Goal: Transaction & Acquisition: Purchase product/service

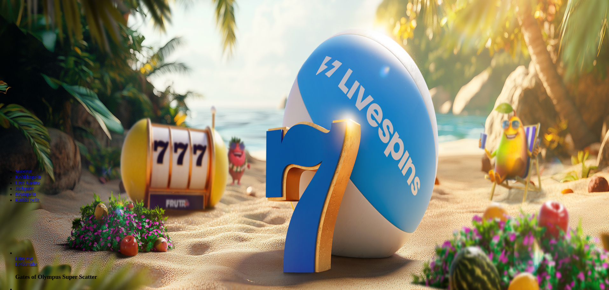
click at [36, 25] on span "Kirjaudu" at bounding box center [44, 23] width 16 height 5
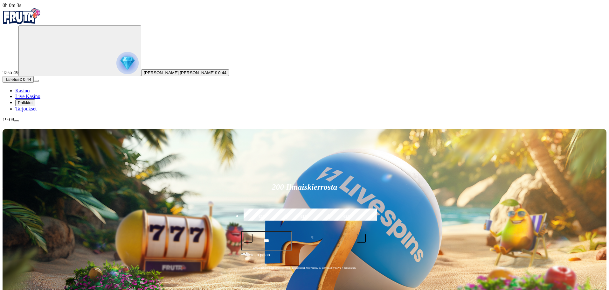
click at [279, 207] on label "€50" at bounding box center [261, 216] width 39 height 18
click at [248, 238] on span "minus icon" at bounding box center [248, 238] width 0 height 0
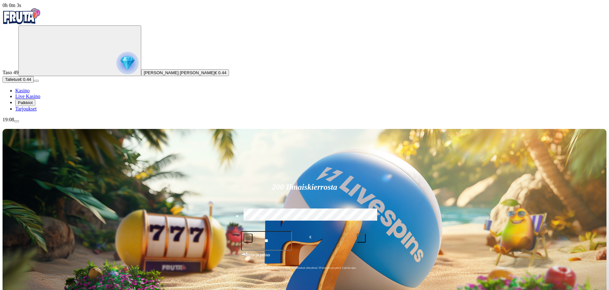
click at [248, 238] on span "minus icon" at bounding box center [248, 238] width 0 height 0
type input "**"
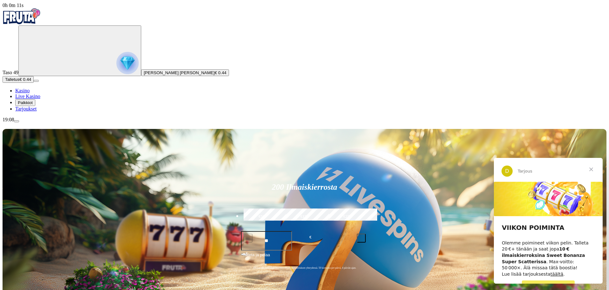
scroll to position [9, 0]
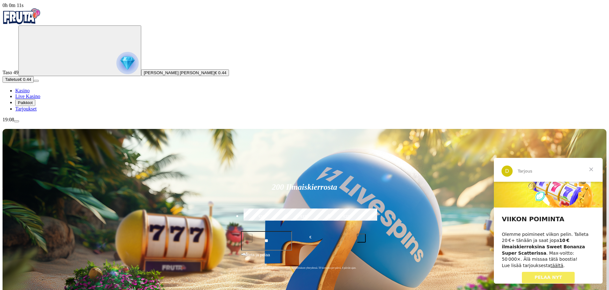
click at [556, 274] on span "PELAA NYT" at bounding box center [549, 276] width 28 height 5
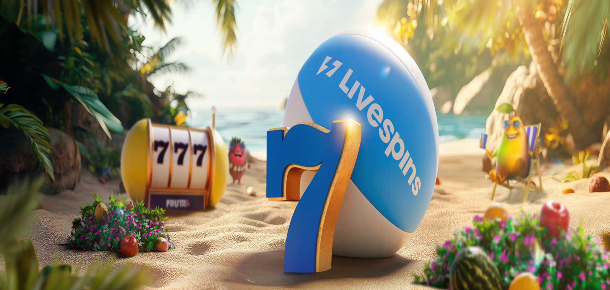
drag, startPoint x: 100, startPoint y: 134, endPoint x: 71, endPoint y: 131, distance: 29.8
type input "**"
drag, startPoint x: 208, startPoint y: 62, endPoint x: 85, endPoint y: 53, distance: 124.0
click at [86, 160] on ul "5h 50m 47s Talletuksella etuja Talleta € 100 tai enemmän Saat 10 ilmaiskierrost…" at bounding box center [276, 293] width 605 height 266
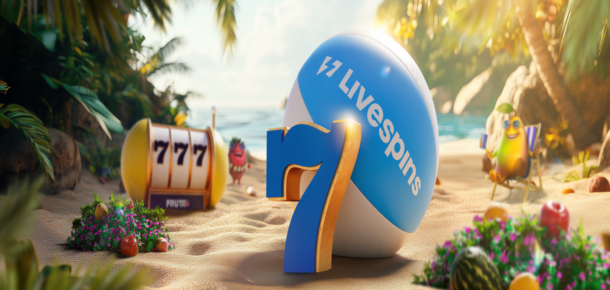
click at [83, 160] on div "5h 50m 46s Talletuksella etuja Talleta € 100 tai enemmän Saat 10 ilmaiskierrost…" at bounding box center [305, 293] width 605 height 266
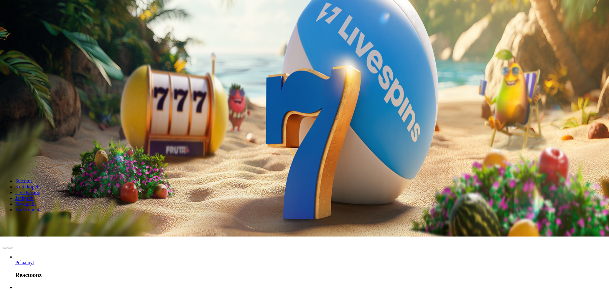
scroll to position [64, 0]
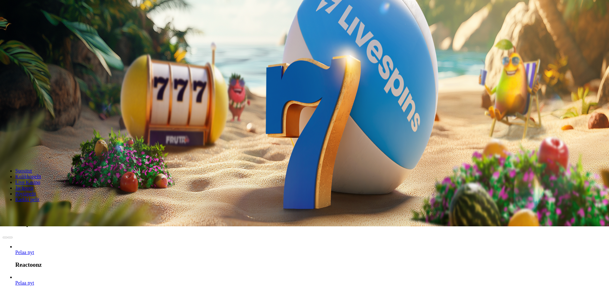
click at [34, 249] on link "Pelaa nyt" at bounding box center [24, 251] width 19 height 5
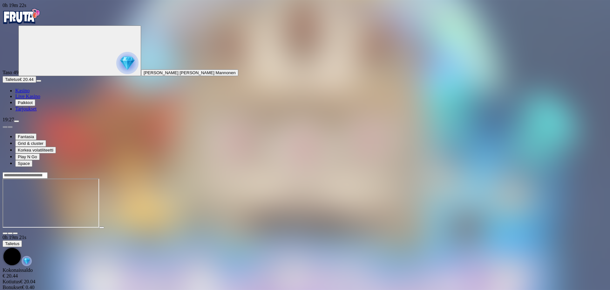
click at [116, 74] on img "Primary" at bounding box center [127, 63] width 22 height 22
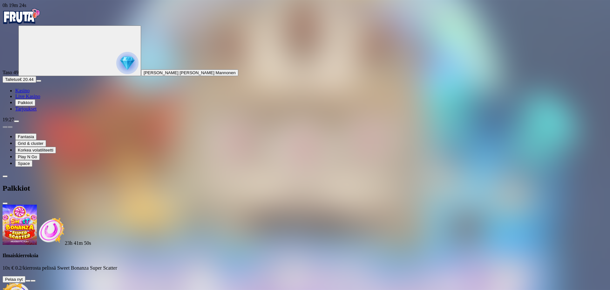
click at [31, 279] on button at bounding box center [27, 280] width 5 height 2
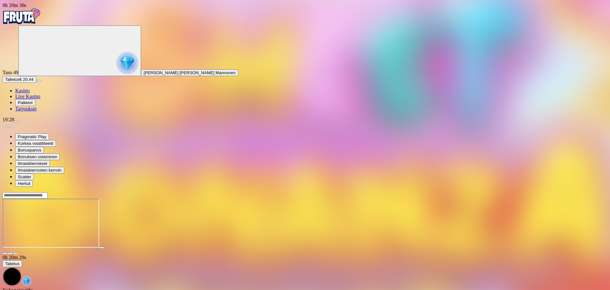
click at [41, 23] on img "Primary" at bounding box center [22, 16] width 38 height 16
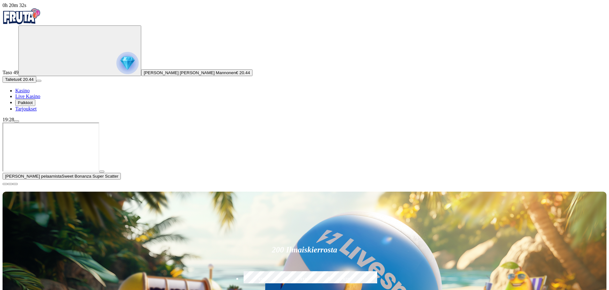
click at [5, 184] on span "close icon" at bounding box center [5, 184] width 0 height 0
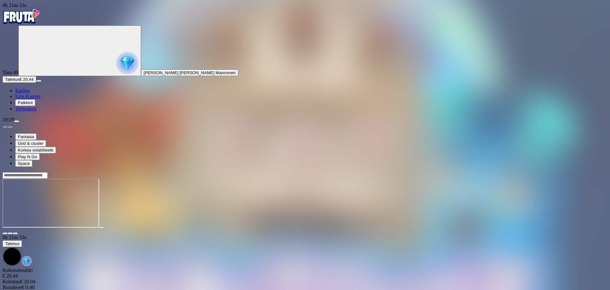
click at [31, 18] on img "Primary" at bounding box center [22, 16] width 38 height 16
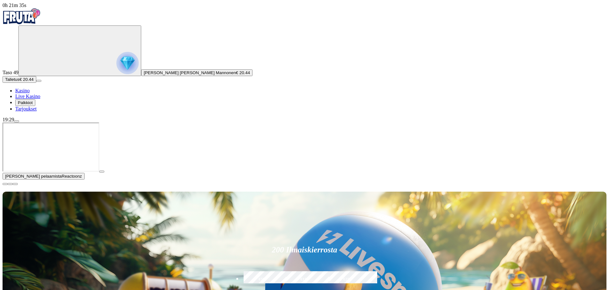
click at [281, 270] on label "€50" at bounding box center [261, 279] width 39 height 18
type input "**"
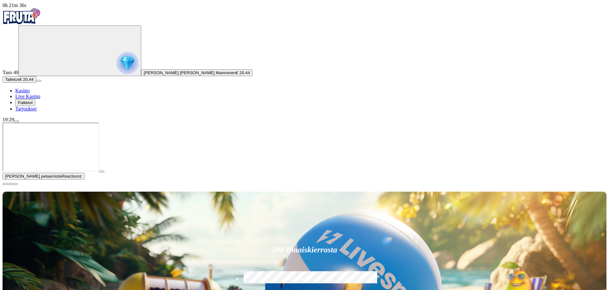
click at [104, 172] on button "button" at bounding box center [101, 171] width 5 height 2
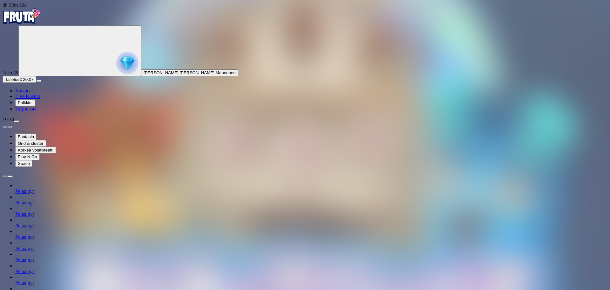
click at [41, 24] on img "Primary" at bounding box center [22, 16] width 38 height 16
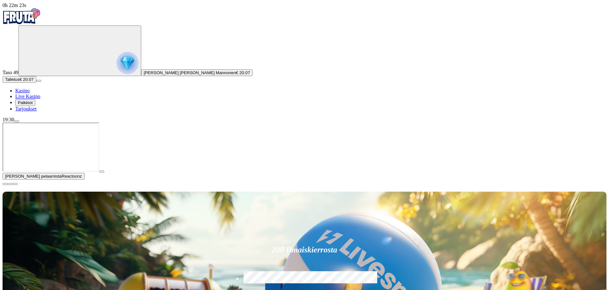
click at [5, 184] on span "close icon" at bounding box center [5, 184] width 0 height 0
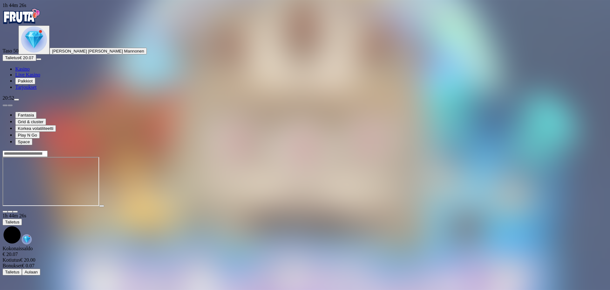
click at [23, 52] on img "Primary" at bounding box center [34, 39] width 26 height 26
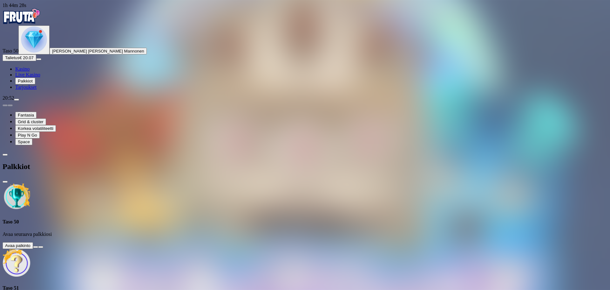
click at [38, 246] on button at bounding box center [35, 247] width 5 height 2
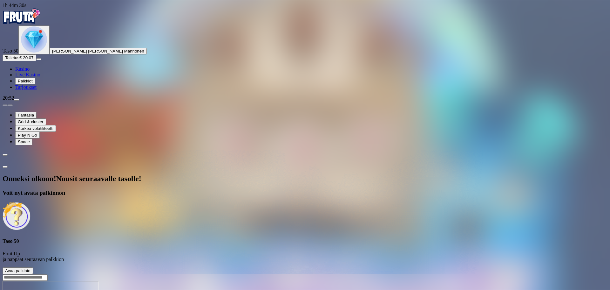
click at [31, 268] on span "Avaa palkinto" at bounding box center [17, 270] width 25 height 5
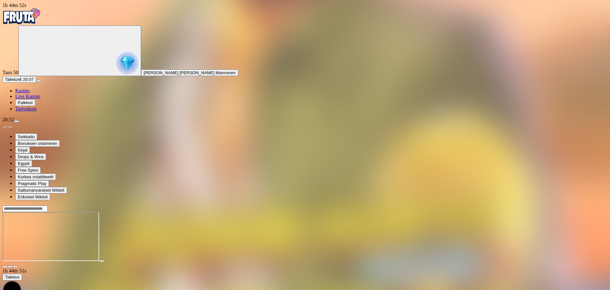
click at [41, 22] on img "Primary" at bounding box center [22, 16] width 38 height 16
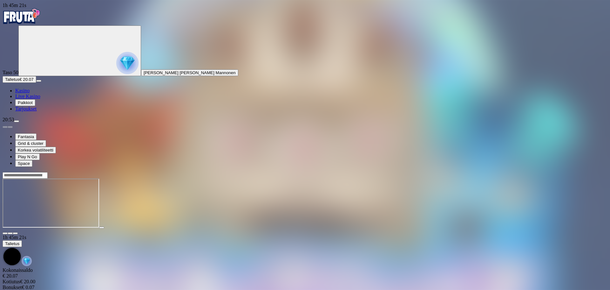
click at [33, 22] on img "Primary" at bounding box center [22, 16] width 38 height 16
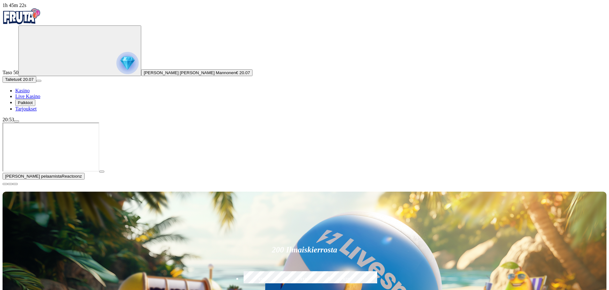
click at [19, 82] on span "Talletus" at bounding box center [12, 79] width 14 height 5
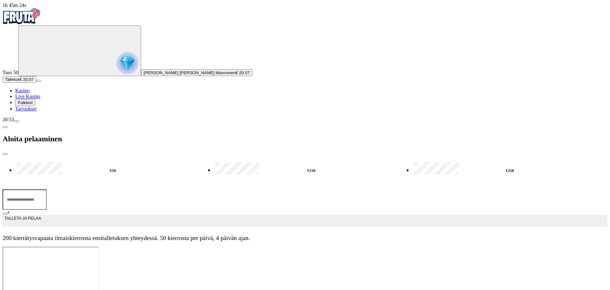
drag, startPoint x: 111, startPoint y: 55, endPoint x: 33, endPoint y: 35, distance: 81.1
click at [33, 35] on div "1h 45m 24s Taso 50 [PERSON_NAME] [PERSON_NAME] Mannonen € 20.07 Talletus € 20.0…" at bounding box center [305, 125] width 605 height 244
type input "**"
click at [41, 215] on span "TALLETA JA PELAA" at bounding box center [22, 220] width 37 height 11
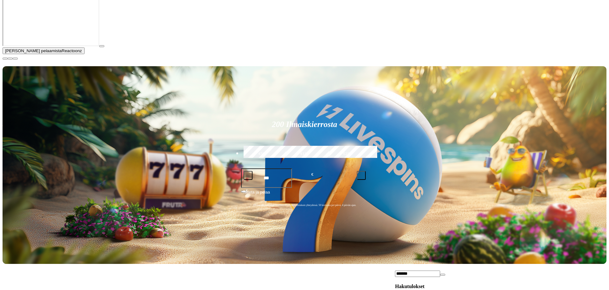
scroll to position [127, 0]
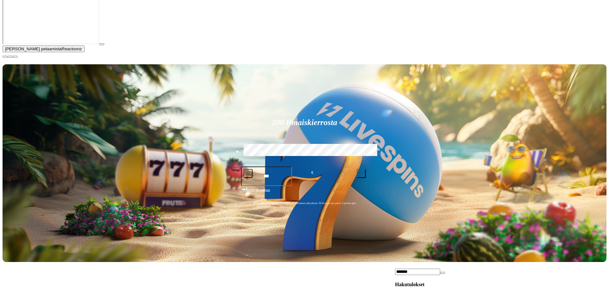
type input "*******"
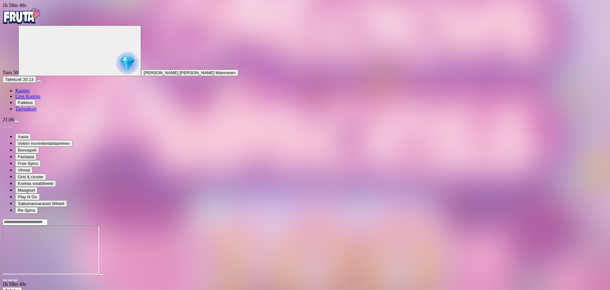
click at [48, 219] on input "Search" at bounding box center [25, 222] width 45 height 6
type input "******"
click at [19, 82] on span "Talletus" at bounding box center [12, 79] width 14 height 5
drag, startPoint x: 70, startPoint y: 51, endPoint x: 53, endPoint y: 48, distance: 17.0
click at [55, 48] on div "1h 58m 54s Taso 50 [PERSON_NAME] [PERSON_NAME] Mannonen Talletus € 20.13 Kasino…" at bounding box center [305, 163] width 605 height 321
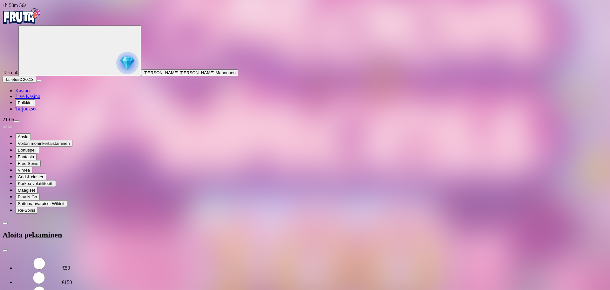
type input "**"
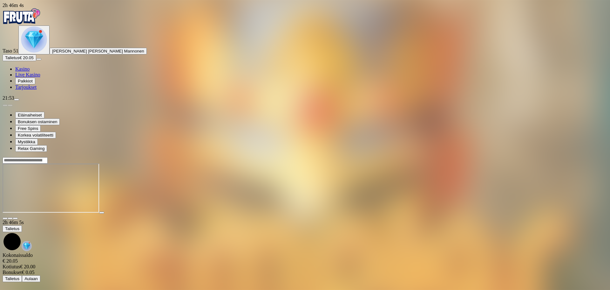
click at [44, 52] on img "Primary" at bounding box center [34, 39] width 26 height 26
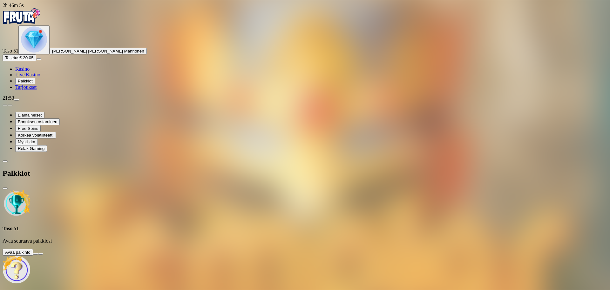
click at [38, 252] on button at bounding box center [35, 253] width 5 height 2
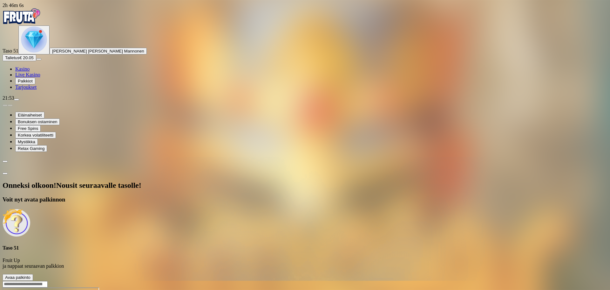
click at [31, 275] on span "Avaa palkinto" at bounding box center [17, 277] width 25 height 5
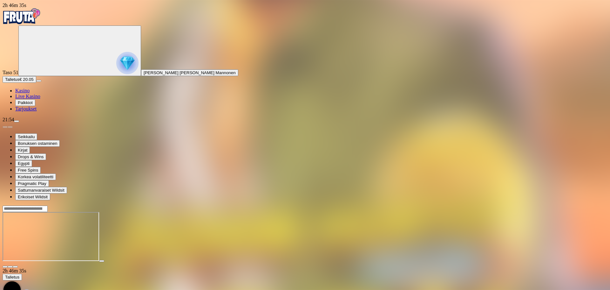
click at [41, 20] on img "Primary" at bounding box center [22, 16] width 38 height 16
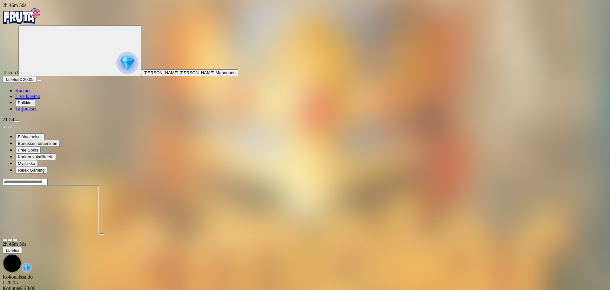
click at [41, 20] on img "Primary" at bounding box center [22, 16] width 38 height 16
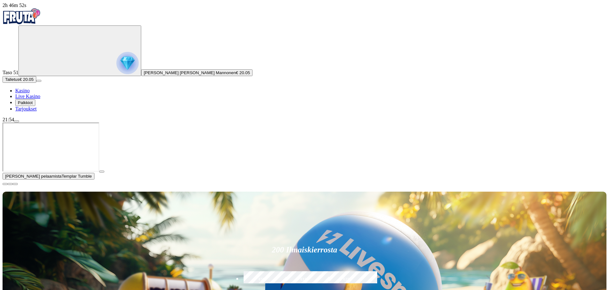
click at [281, 270] on label "€50" at bounding box center [261, 279] width 39 height 18
drag, startPoint x: 321, startPoint y: 84, endPoint x: 355, endPoint y: 87, distance: 34.2
type input "**"
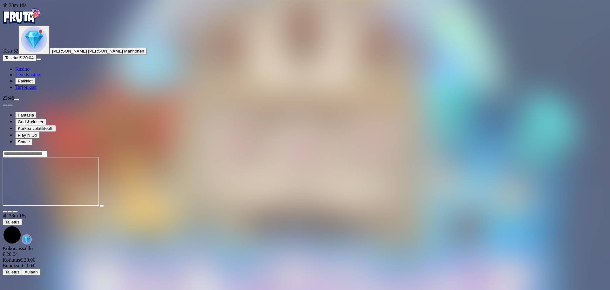
click at [17, 100] on span "menu icon" at bounding box center [17, 100] width 0 height 0
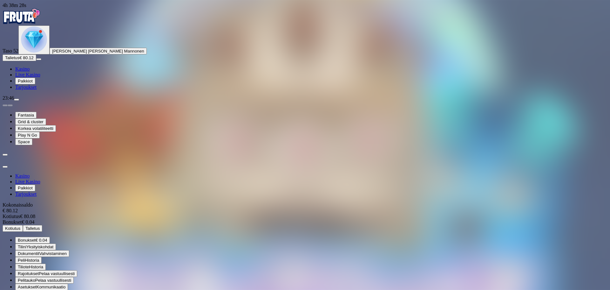
click at [20, 226] on span "Kotiutus" at bounding box center [12, 228] width 15 height 5
click at [95, 173] on div "Kasino Live Kasino Palkkiot Tarjoukset Kokonaissaldo € 80.12 Kotiutus € 80.08 B…" at bounding box center [305, 240] width 605 height 135
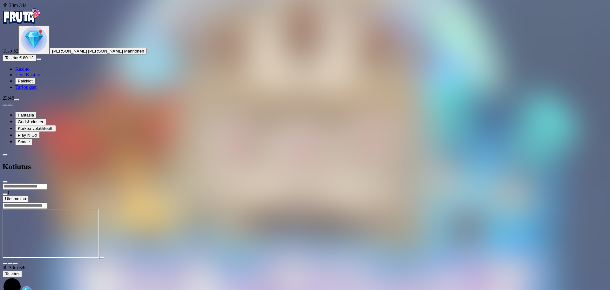
click at [48, 183] on input "number" at bounding box center [25, 186] width 45 height 6
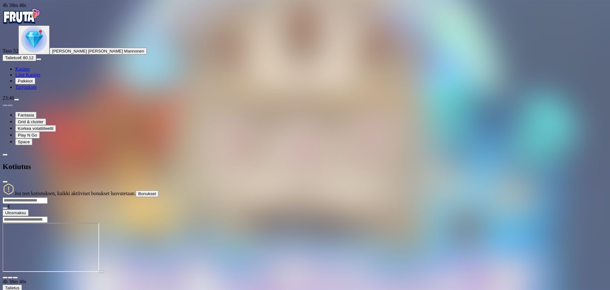
type input "**"
click at [26, 210] on span "Ulosmaksu" at bounding box center [15, 212] width 21 height 5
click at [5, 182] on span "close icon" at bounding box center [5, 182] width 0 height 0
